Goal: Register for event/course

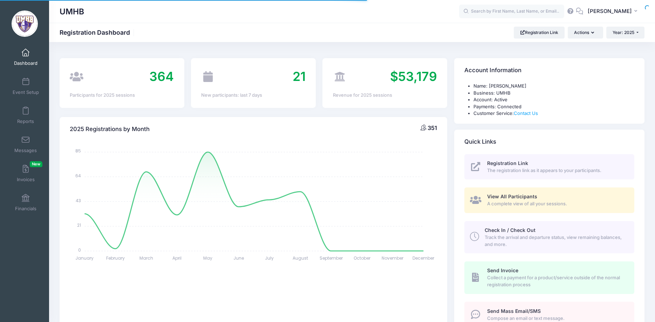
select select
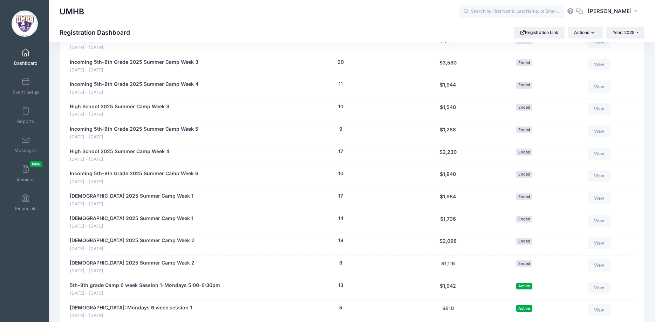
scroll to position [1000, 0]
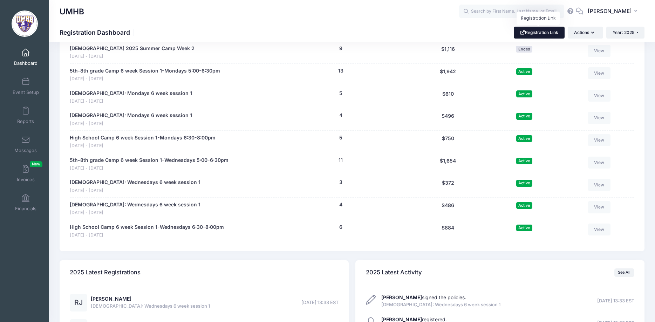
click at [549, 32] on link "Registration Link" at bounding box center [539, 33] width 51 height 12
click at [26, 55] on span at bounding box center [26, 53] width 0 height 8
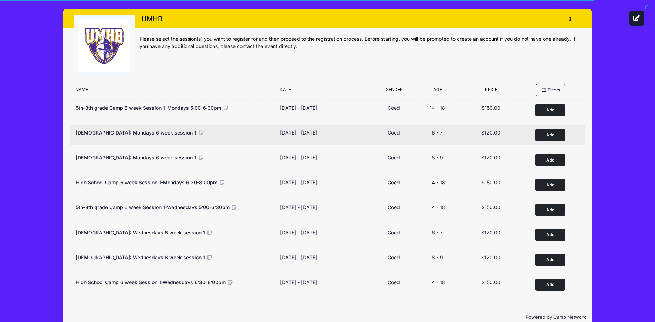
click at [554, 135] on button "Add to Cart" at bounding box center [549, 135] width 29 height 12
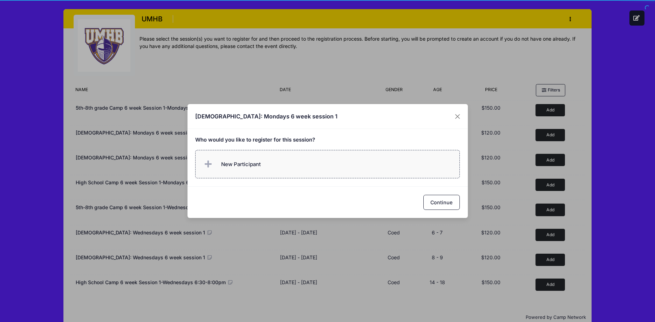
click at [243, 164] on span "New Participant" at bounding box center [241, 164] width 40 height 8
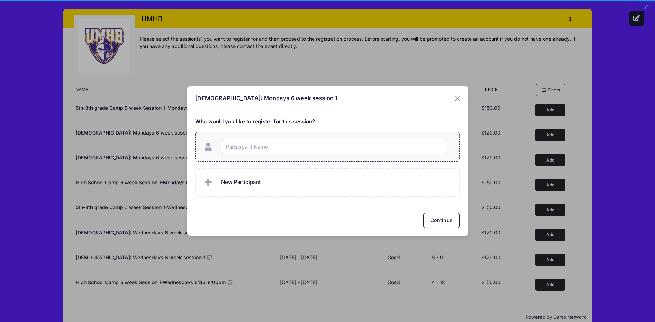
click at [249, 150] on input "text" at bounding box center [334, 146] width 226 height 15
type input "[PERSON_NAME]"
checkbox input "true"
click at [447, 216] on button "Continue" at bounding box center [441, 220] width 36 height 15
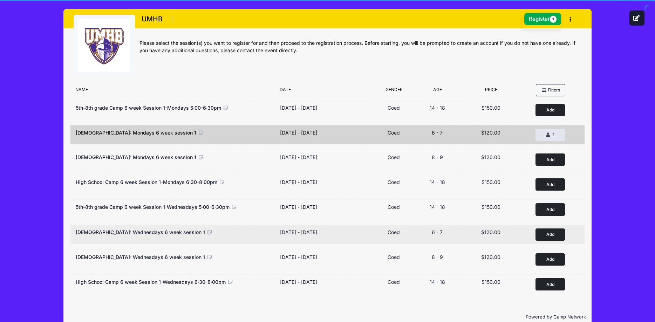
click at [549, 235] on button "Add to Cart" at bounding box center [549, 234] width 29 height 12
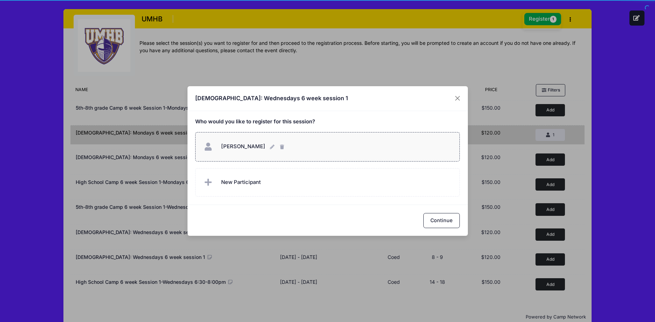
click at [229, 150] on span "Ellie White Ellie White" at bounding box center [243, 147] width 44 height 8
checkbox input "true"
click at [437, 216] on button "Continue" at bounding box center [441, 220] width 36 height 15
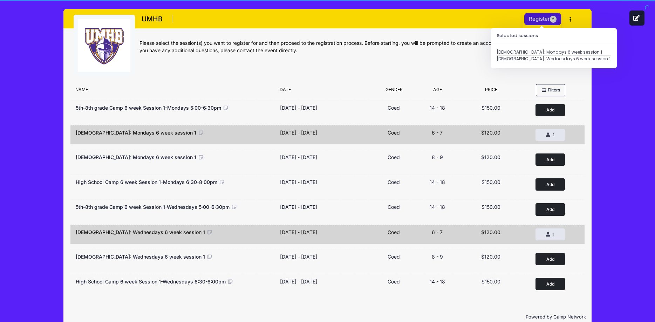
click at [534, 19] on button "Register 2" at bounding box center [542, 19] width 37 height 12
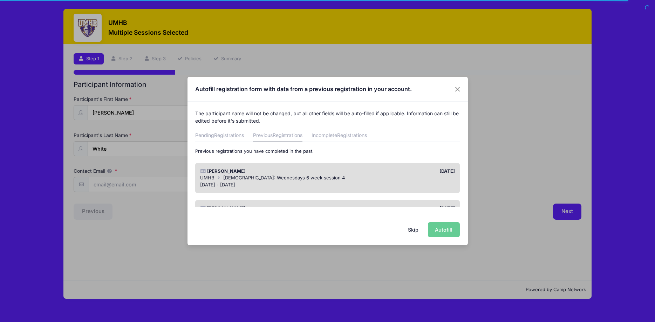
click at [415, 230] on button "Skip" at bounding box center [412, 229] width 25 height 15
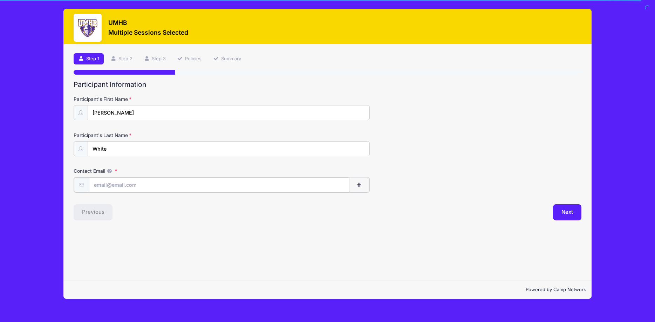
click at [150, 182] on input "Contact Email" at bounding box center [219, 184] width 260 height 15
type input "[EMAIL_ADDRESS][DOMAIN_NAME]"
click at [564, 211] on button "Next" at bounding box center [567, 212] width 28 height 16
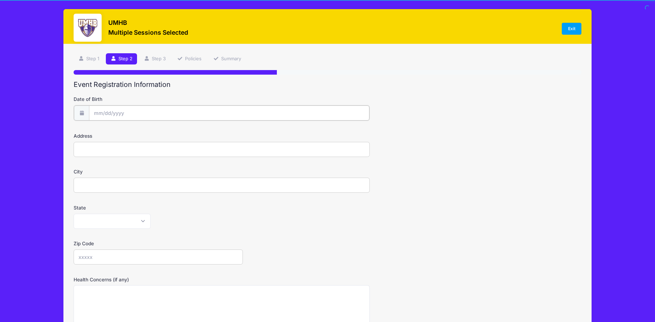
click at [130, 110] on input "Date of Birth" at bounding box center [229, 112] width 280 height 15
select select "4"
click option "May" at bounding box center [0, 0] width 0 height 0
click at [164, 133] on span at bounding box center [163, 133] width 5 height 5
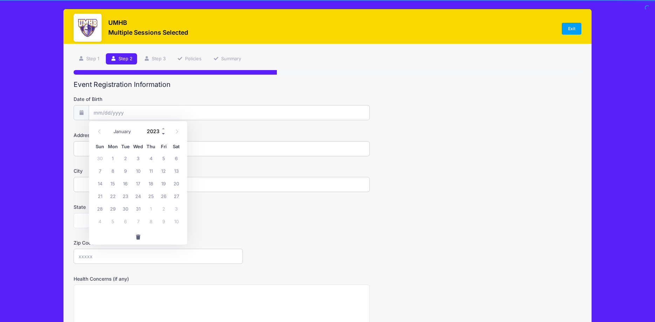
click at [164, 133] on span at bounding box center [163, 133] width 5 height 5
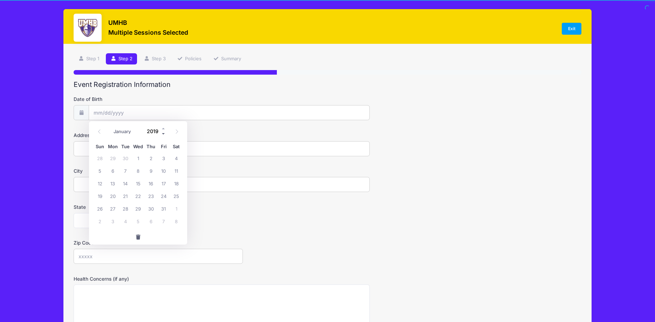
type input "2018"
click at [165, 196] on span "25" at bounding box center [163, 195] width 13 height 13
type input "[DATE]"
click at [106, 145] on input "Address" at bounding box center [222, 148] width 296 height 15
type input "[STREET_ADDRESS]"
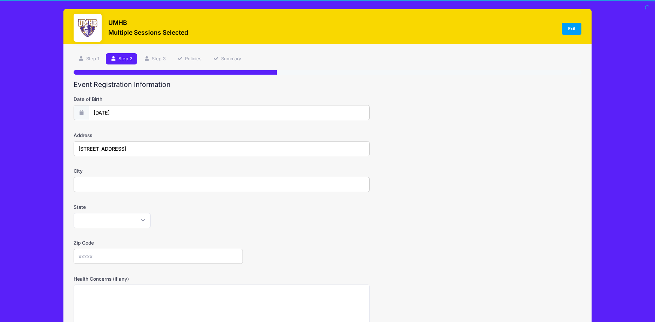
click at [114, 185] on input "City" at bounding box center [222, 184] width 296 height 15
type input "[PERSON_NAME]"
click at [74, 213] on select "[US_STATE] [US_STATE] [US_STATE] [US_STATE] [US_STATE] Armed Forces Africa Arme…" at bounding box center [112, 220] width 77 height 15
select select "[GEOGRAPHIC_DATA]"
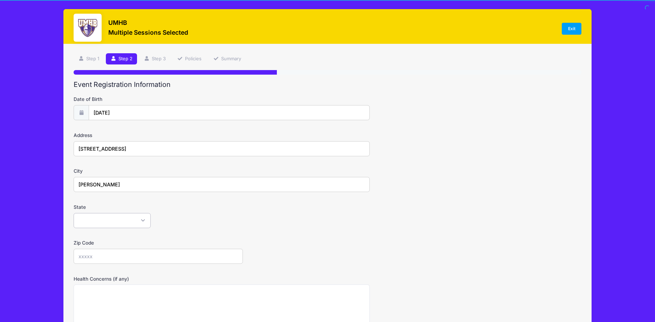
click option "[US_STATE]" at bounding box center [0, 0] width 0 height 0
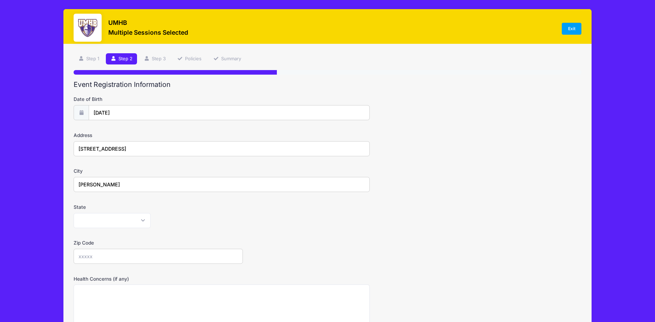
click at [110, 251] on input "Zip Code" at bounding box center [158, 256] width 169 height 15
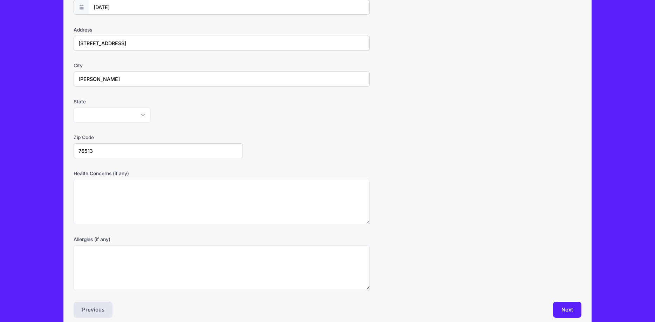
scroll to position [138, 0]
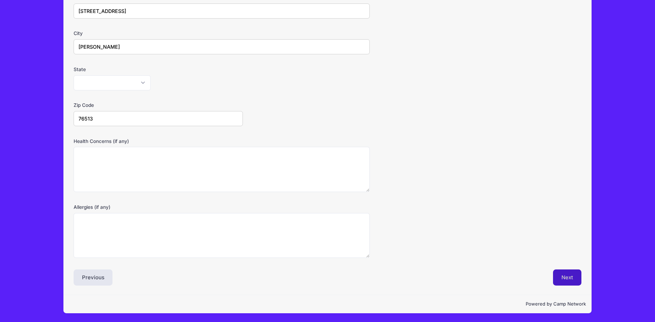
type input "76513"
click at [566, 273] on button "Next" at bounding box center [567, 277] width 28 height 16
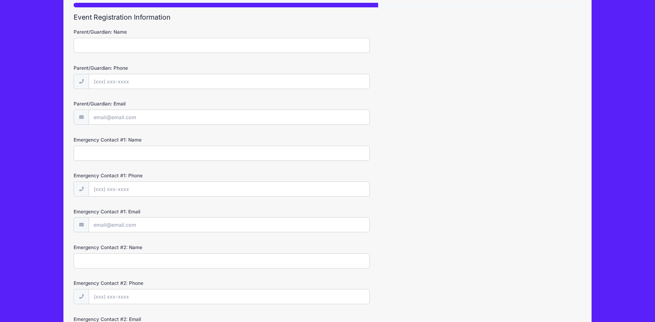
scroll to position [0, 0]
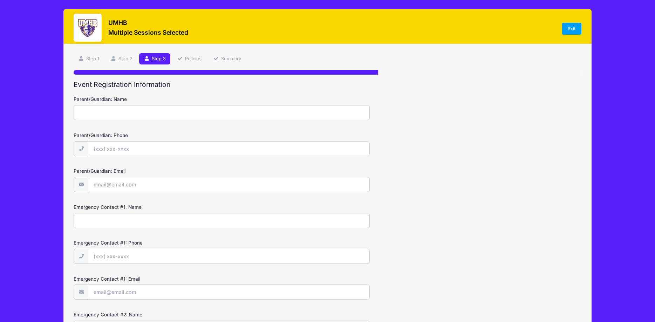
click at [115, 111] on input "Parent/Guardian: Name" at bounding box center [222, 112] width 296 height 15
type input "[PERSON_NAME]"
click at [112, 150] on input "Parent/Guardian: Phone" at bounding box center [229, 149] width 280 height 15
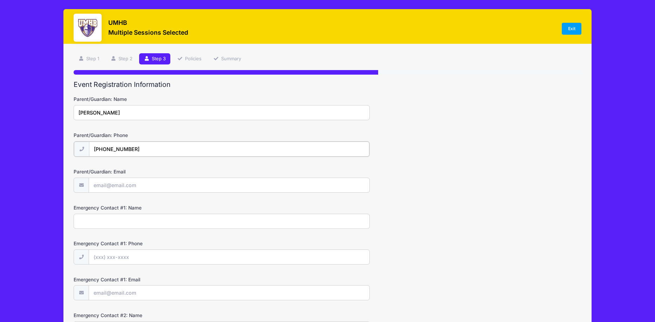
type input "[PHONE_NUMBER]"
click at [124, 189] on input "Parent/Guardian: Email" at bounding box center [229, 184] width 280 height 15
type input "[EMAIL_ADDRESS][DOMAIN_NAME]"
click at [118, 216] on input "Emergency Contact #1: Name" at bounding box center [222, 220] width 296 height 15
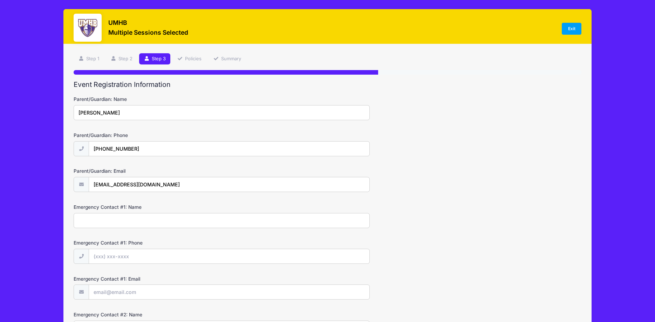
click at [118, 216] on input "Emergency Contact #1: Name" at bounding box center [222, 220] width 296 height 15
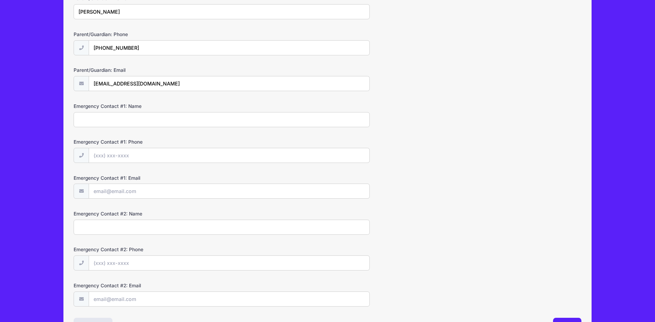
scroll to position [149, 0]
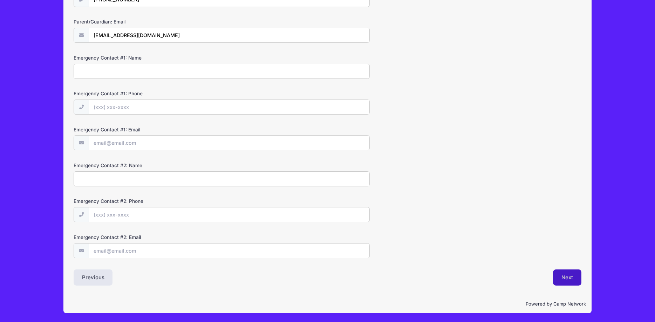
click at [569, 279] on button "Next" at bounding box center [567, 277] width 28 height 16
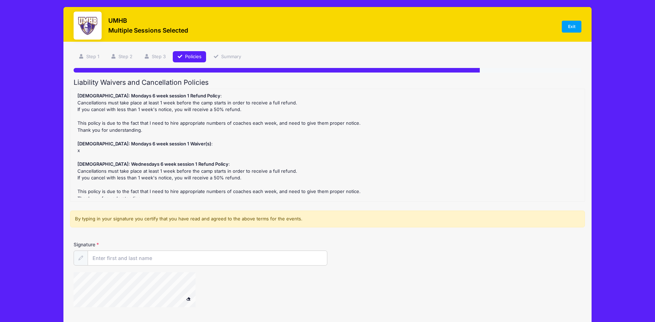
scroll to position [0, 0]
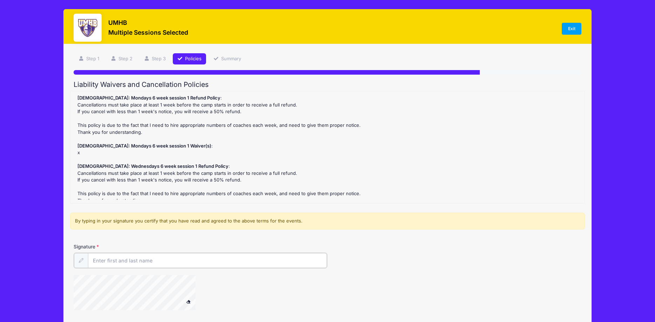
click at [109, 261] on input "Signature" at bounding box center [207, 260] width 239 height 15
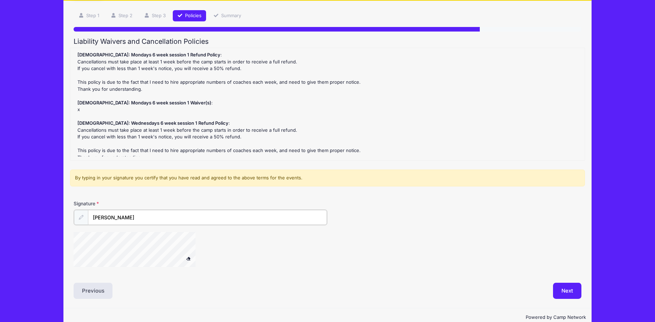
scroll to position [56, 0]
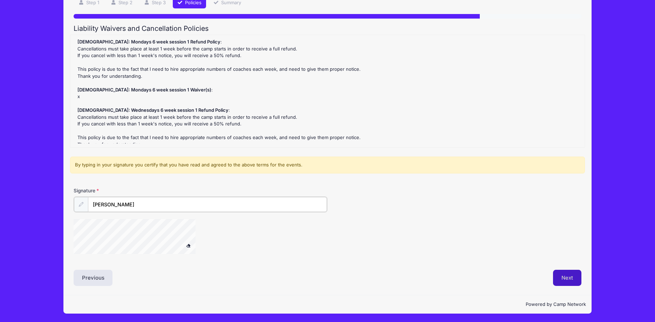
type input "[PERSON_NAME]"
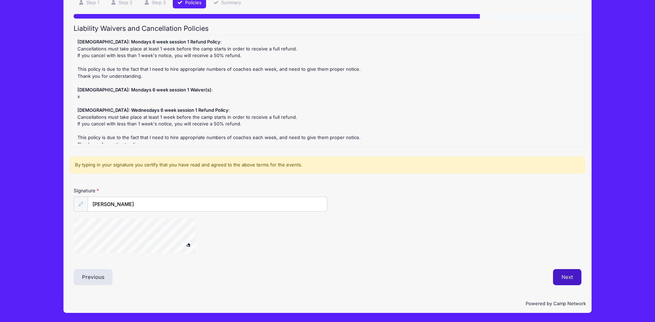
click at [568, 276] on button "Next" at bounding box center [567, 277] width 28 height 16
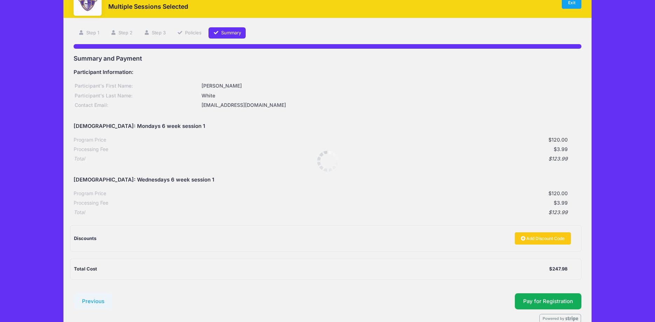
scroll to position [0, 0]
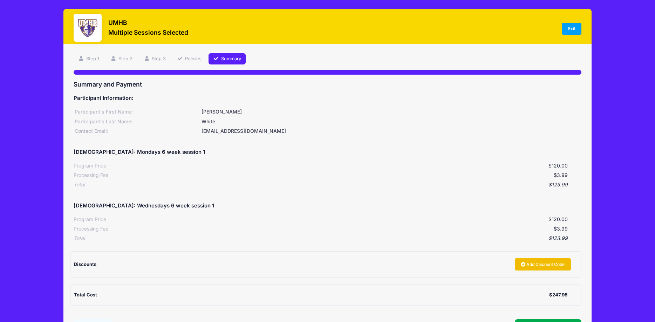
click at [540, 267] on link "Add Discount Code" at bounding box center [543, 264] width 56 height 12
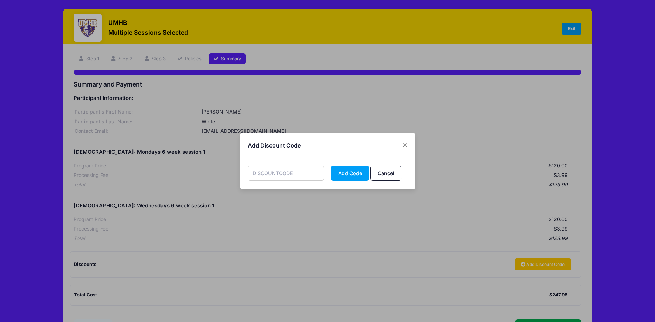
click at [284, 173] on input "text" at bounding box center [286, 173] width 76 height 15
click at [288, 188] on div "FRE Add Code Cancel" at bounding box center [327, 173] width 175 height 31
click at [288, 183] on div "FRE Add Code Cancel" at bounding box center [327, 173] width 175 height 31
click at [288, 171] on input "FRE" at bounding box center [286, 173] width 76 height 15
click at [285, 174] on input "FRE" at bounding box center [286, 173] width 76 height 15
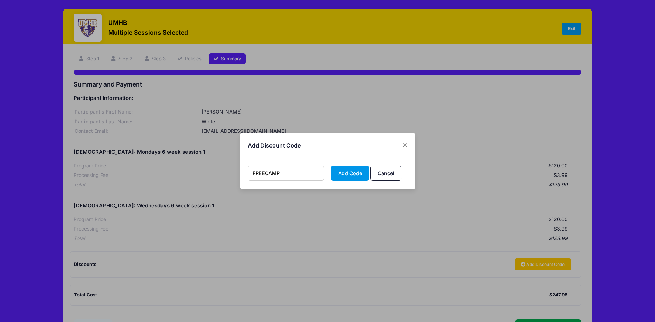
type input "FREECAMP"
click at [347, 175] on button "Add Code" at bounding box center [350, 173] width 38 height 15
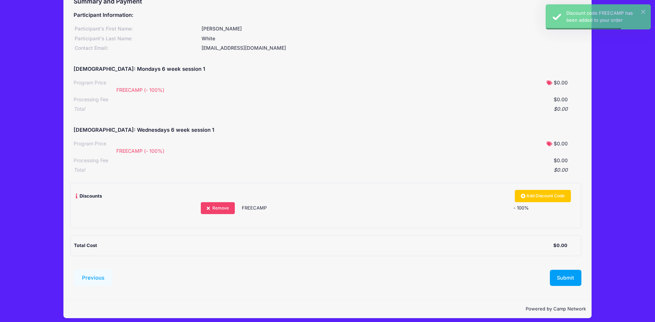
scroll to position [88, 0]
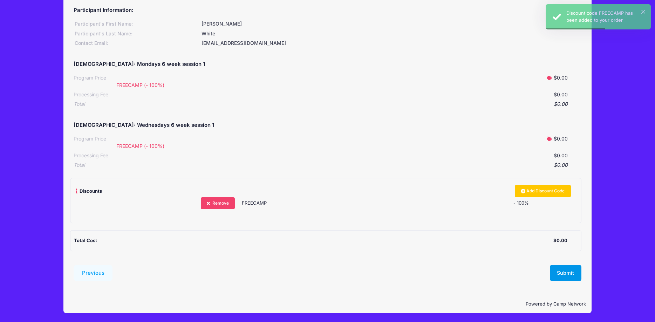
click at [563, 276] on button "Submit" at bounding box center [566, 273] width 32 height 16
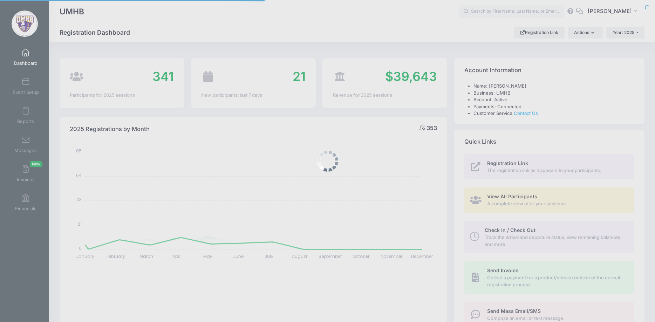
select select
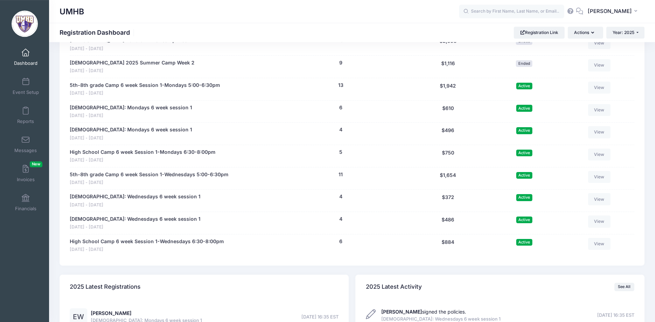
scroll to position [1000, 0]
